Goal: Contribute content: Contribute content

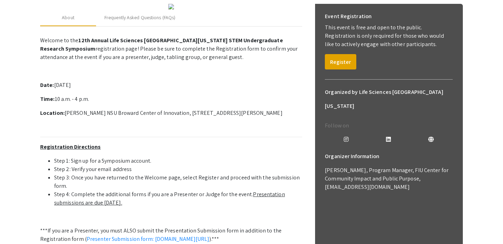
scroll to position [100, 0]
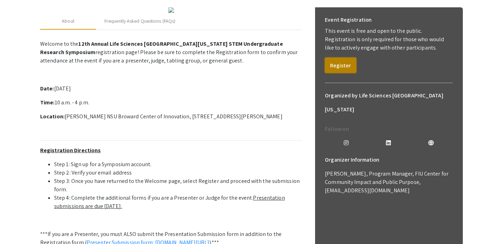
click at [342, 66] on button "Register" at bounding box center [340, 65] width 31 height 15
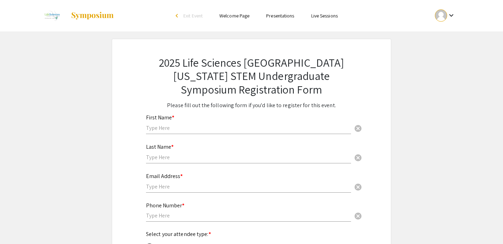
click at [246, 132] on div "First Name * cancel" at bounding box center [248, 121] width 205 height 27
type input "Lukah"
click at [229, 160] on input "text" at bounding box center [248, 157] width 205 height 7
type input "[PERSON_NAME]"
click at [222, 185] on input "text" at bounding box center [248, 186] width 205 height 7
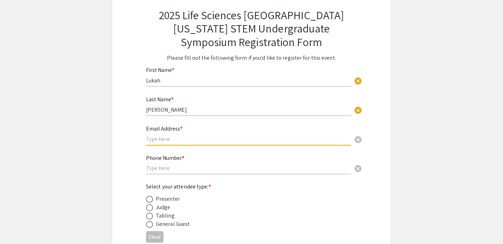
scroll to position [59, 0]
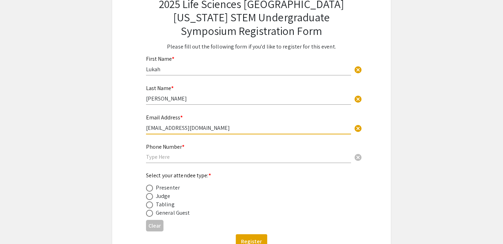
type input "[EMAIL_ADDRESS][DOMAIN_NAME]"
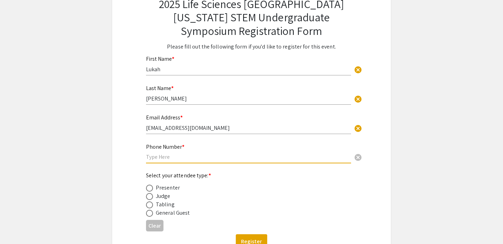
click at [181, 158] on input "text" at bounding box center [248, 156] width 205 height 7
type input "9372702222"
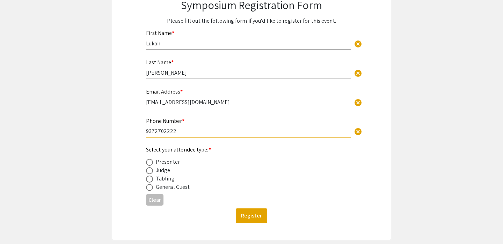
scroll to position [92, 0]
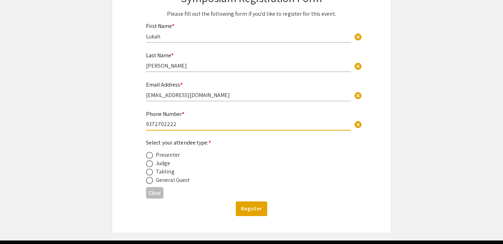
click at [166, 156] on div "Presenter" at bounding box center [168, 155] width 24 height 8
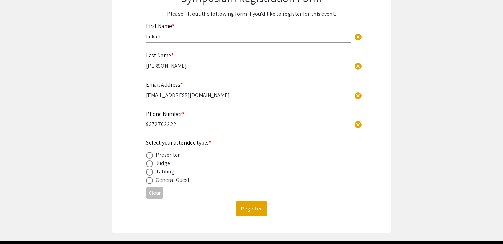
click at [149, 154] on span at bounding box center [149, 155] width 7 height 7
click at [149, 154] on input "radio" at bounding box center [149, 155] width 7 height 7
radio input "true"
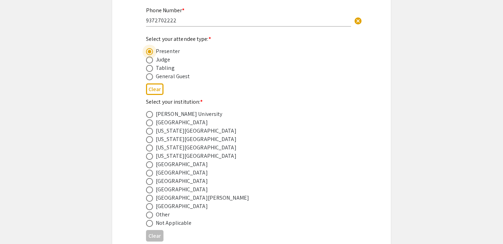
scroll to position [202, 0]
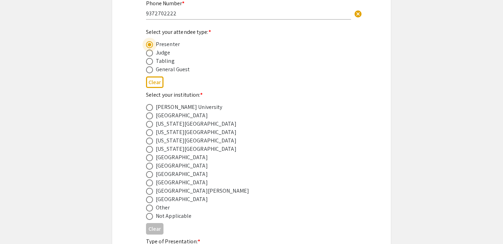
click at [150, 173] on span at bounding box center [149, 174] width 7 height 7
click at [150, 173] on input "radio" at bounding box center [149, 174] width 7 height 7
radio input "true"
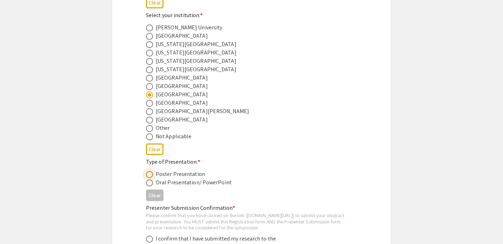
click at [150, 174] on span at bounding box center [149, 174] width 7 height 7
click at [150, 174] on input "radio" at bounding box center [149, 174] width 7 height 7
radio input "true"
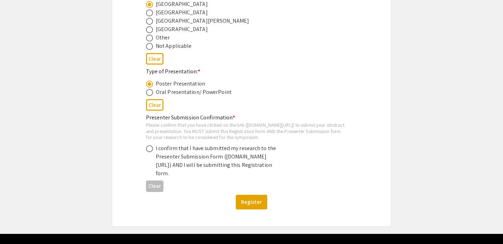
scroll to position [374, 0]
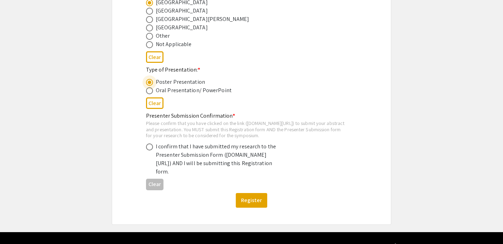
click at [149, 151] on span at bounding box center [149, 147] width 7 height 7
click at [149, 151] on input "radio" at bounding box center [149, 147] width 7 height 7
radio input "true"
click at [251, 208] on button "Register" at bounding box center [251, 200] width 31 height 15
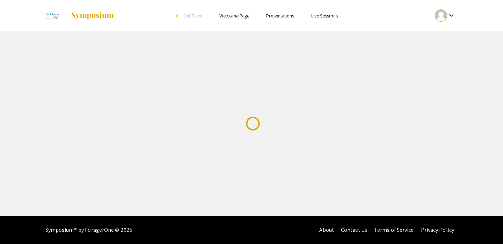
scroll to position [0, 0]
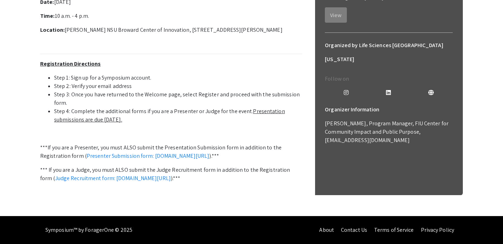
scroll to position [259, 0]
click at [201, 152] on link "Presenter Submission form: [DOMAIN_NAME][URL]" at bounding box center [148, 155] width 123 height 7
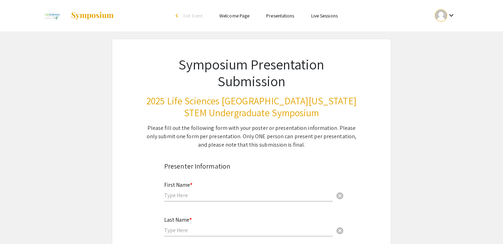
scroll to position [3, 0]
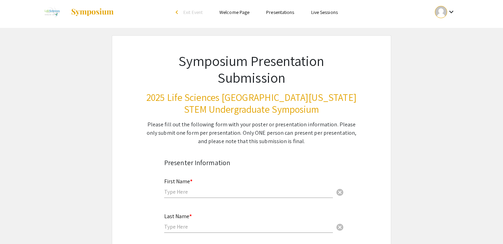
click at [197, 191] on input "text" at bounding box center [248, 191] width 169 height 7
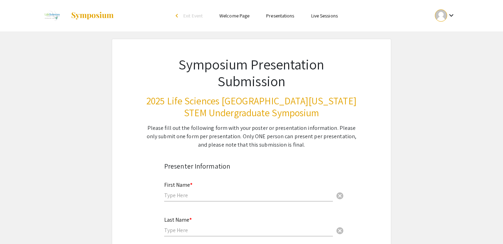
click at [180, 192] on input "text" at bounding box center [248, 195] width 169 height 7
type input "Lukah"
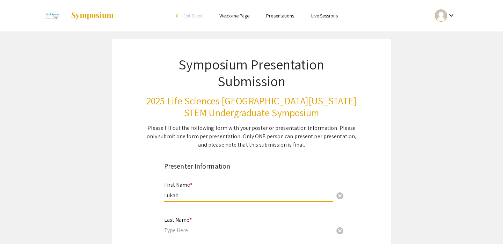
type input "[PERSON_NAME]"
type input "[EMAIL_ADDRESS][DOMAIN_NAME]"
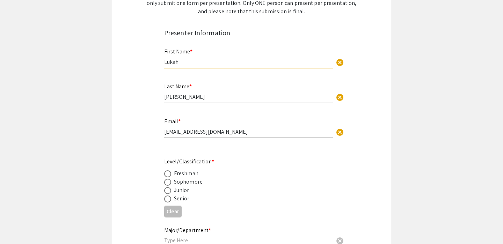
scroll to position [134, 0]
click at [188, 190] on div "Junior" at bounding box center [181, 190] width 15 height 8
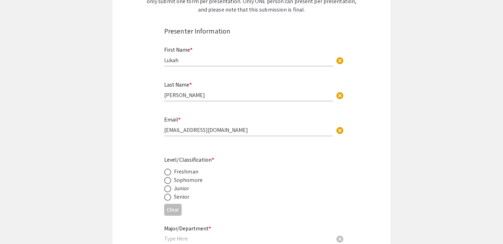
click at [170, 190] on span at bounding box center [167, 189] width 7 height 7
click at [170, 190] on input "radio" at bounding box center [167, 189] width 7 height 7
radio input "true"
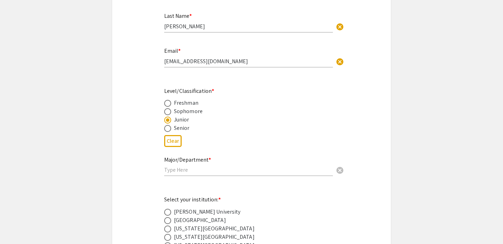
scroll to position [204, 0]
click at [189, 168] on input "text" at bounding box center [248, 169] width 169 height 7
paste input "Department of Biological Science, Halmos College of Arts and Sciences"
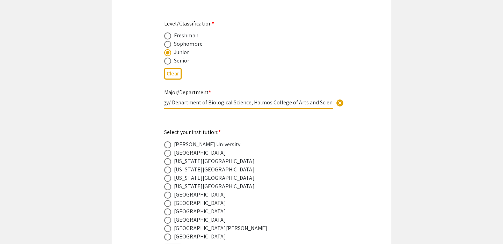
scroll to position [292, 0]
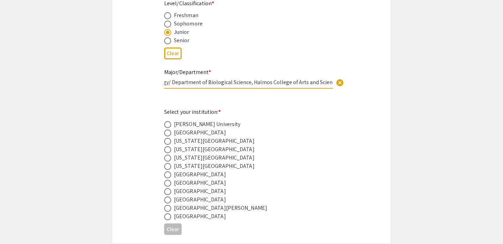
type input "Biology/ Department of Biological Science, Halmos College of Arts and Sciences"
click at [195, 194] on div "[GEOGRAPHIC_DATA]" at bounding box center [200, 191] width 52 height 8
click at [171, 194] on span at bounding box center [167, 191] width 7 height 7
click at [171, 194] on input "radio" at bounding box center [167, 191] width 7 height 7
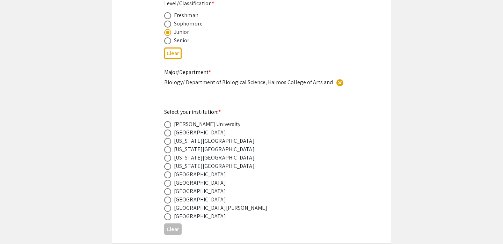
radio input "true"
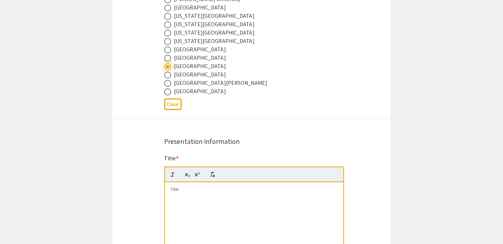
scroll to position [449, 0]
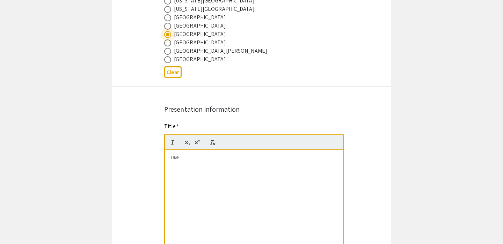
click at [188, 177] on div at bounding box center [254, 202] width 179 height 105
click at [193, 167] on div at bounding box center [254, 202] width 179 height 105
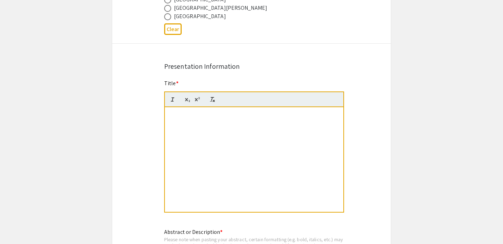
scroll to position [497, 0]
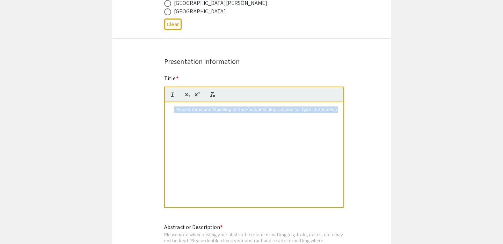
drag, startPoint x: 182, startPoint y: 117, endPoint x: 173, endPoint y: 109, distance: 12.1
click at [173, 109] on p "AI-Based Structural Modeling of YscF Variants: Implications for Type III Secret…" at bounding box center [254, 113] width 168 height 13
click at [171, 110] on p "AI-Based Structural Modeling of YscF Variants: Implications for Type III Secret…" at bounding box center [254, 113] width 168 height 13
drag, startPoint x: 171, startPoint y: 110, endPoint x: 292, endPoint y: 166, distance: 133.3
click at [292, 166] on div "AI-Based Structural Modeling of YscF Variants: Implications for Type III Secret…" at bounding box center [254, 154] width 179 height 105
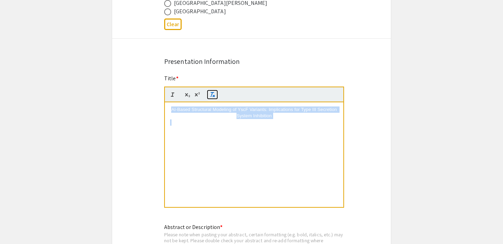
click at [215, 96] on icon "button" at bounding box center [212, 95] width 6 height 6
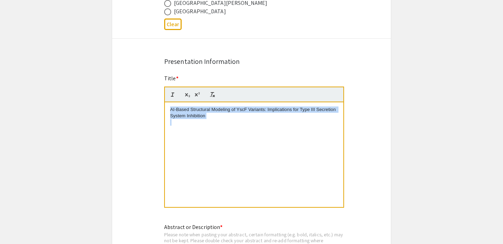
click at [218, 147] on div "AI-Based Structural Modeling of YscF Variants: Implications for Type III Secret…" at bounding box center [254, 154] width 179 height 105
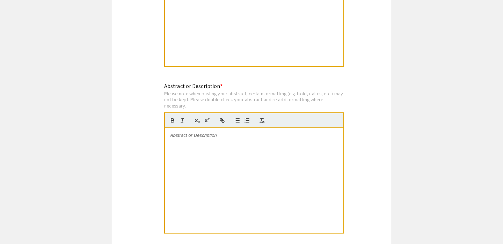
scroll to position [647, 0]
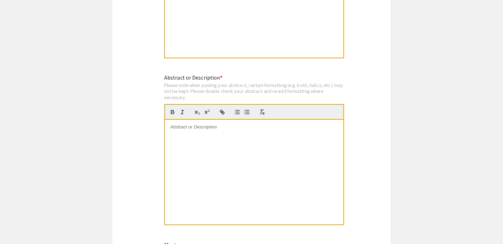
click at [200, 148] on div at bounding box center [254, 172] width 179 height 105
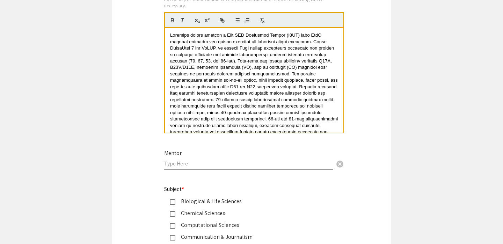
scroll to position [762, 0]
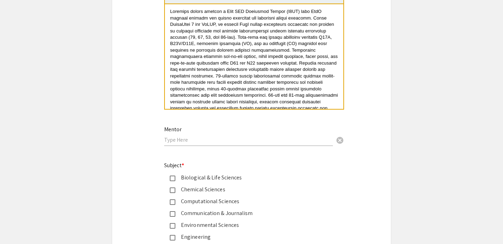
click at [278, 146] on div "Mentor cancel" at bounding box center [248, 133] width 169 height 27
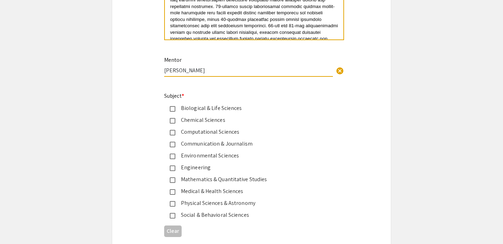
scroll to position [835, 0]
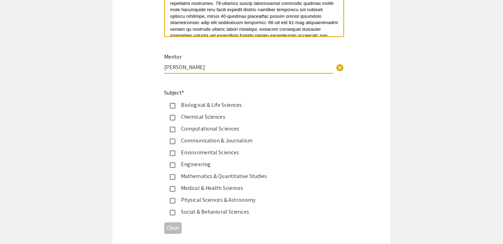
type input "Arthur Sikora"
click at [217, 109] on div "Biological & Life Sciences" at bounding box center [248, 105] width 147 height 8
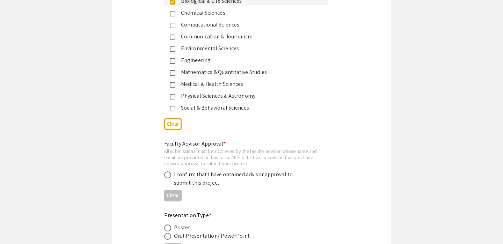
scroll to position [949, 0]
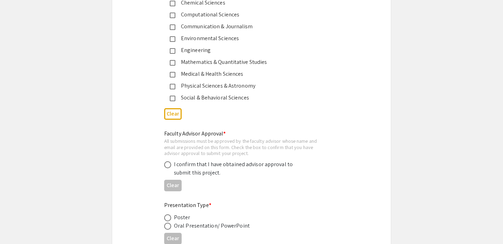
click at [197, 173] on div "I confirm that I have obtained advisor approval to submit this project." at bounding box center [235, 168] width 122 height 17
click at [166, 168] on span at bounding box center [167, 164] width 7 height 7
click at [166, 168] on input "radio" at bounding box center [167, 164] width 7 height 7
radio input "true"
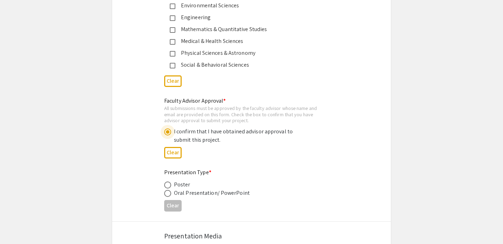
scroll to position [986, 0]
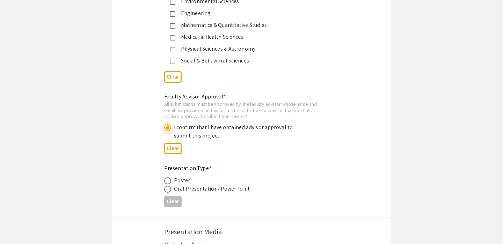
click at [170, 182] on span at bounding box center [167, 181] width 7 height 7
click at [170, 182] on input "radio" at bounding box center [167, 181] width 7 height 7
radio input "true"
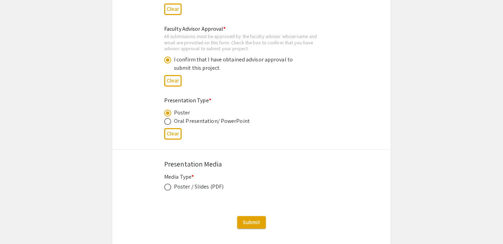
scroll to position [1057, 0]
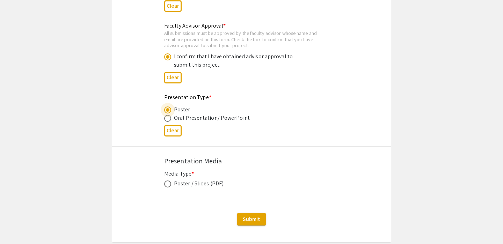
click at [168, 187] on span at bounding box center [167, 184] width 7 height 7
click at [168, 187] on input "radio" at bounding box center [167, 184] width 7 height 7
radio input "true"
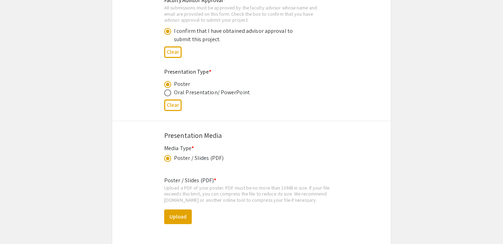
scroll to position [1083, 0]
click at [178, 214] on button "Upload" at bounding box center [178, 216] width 28 height 15
click at [174, 213] on button "Upload" at bounding box center [178, 216] width 28 height 15
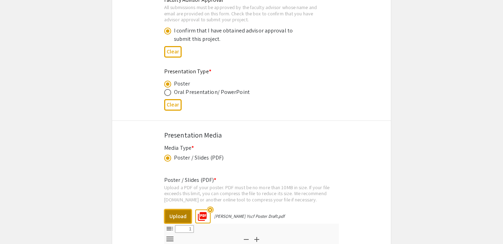
select select "custom"
type input "0"
select select "custom"
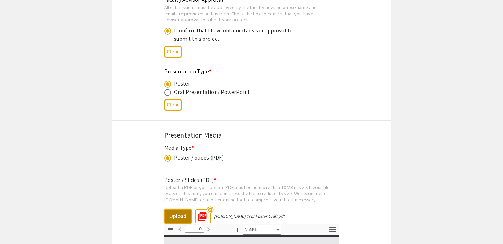
type input "1"
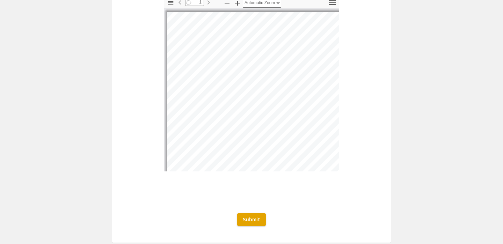
select select "auto"
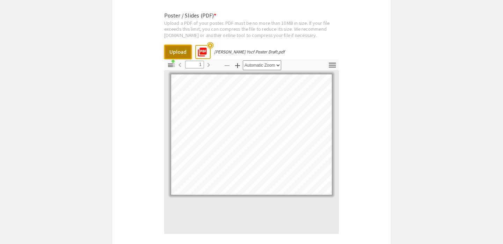
scroll to position [1346, 0]
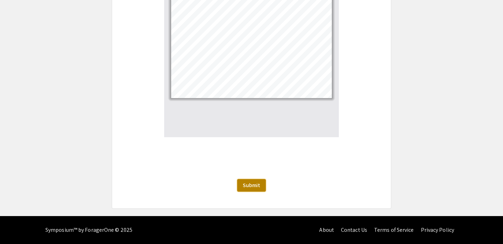
click at [258, 182] on span "Submit" at bounding box center [251, 185] width 17 height 7
